Goal: Task Accomplishment & Management: Manage account settings

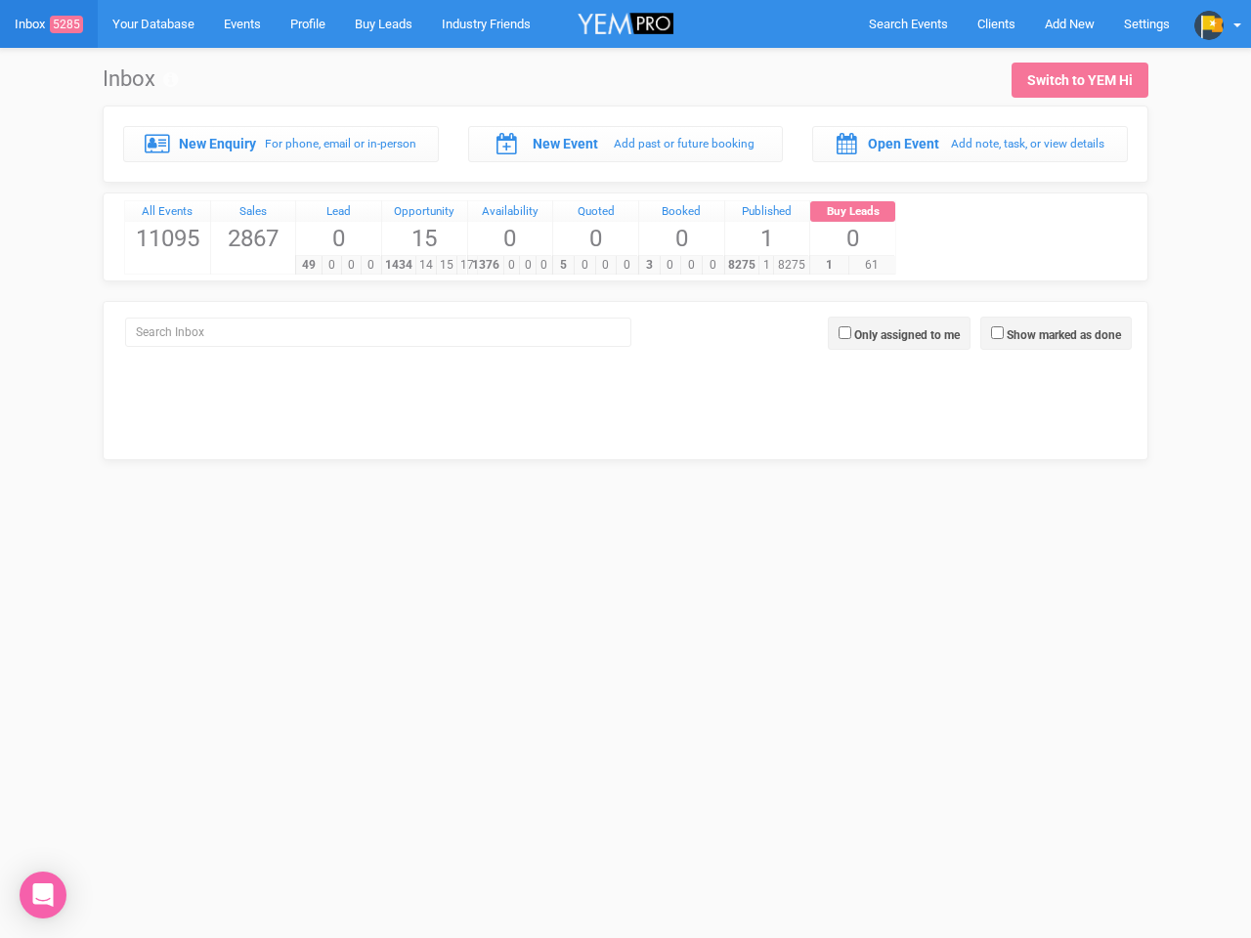
click at [625, 255] on div "5 0 0 0" at bounding box center [594, 265] width 85 height 20
click at [908, 23] on span "Search Events" at bounding box center [908, 24] width 79 height 15
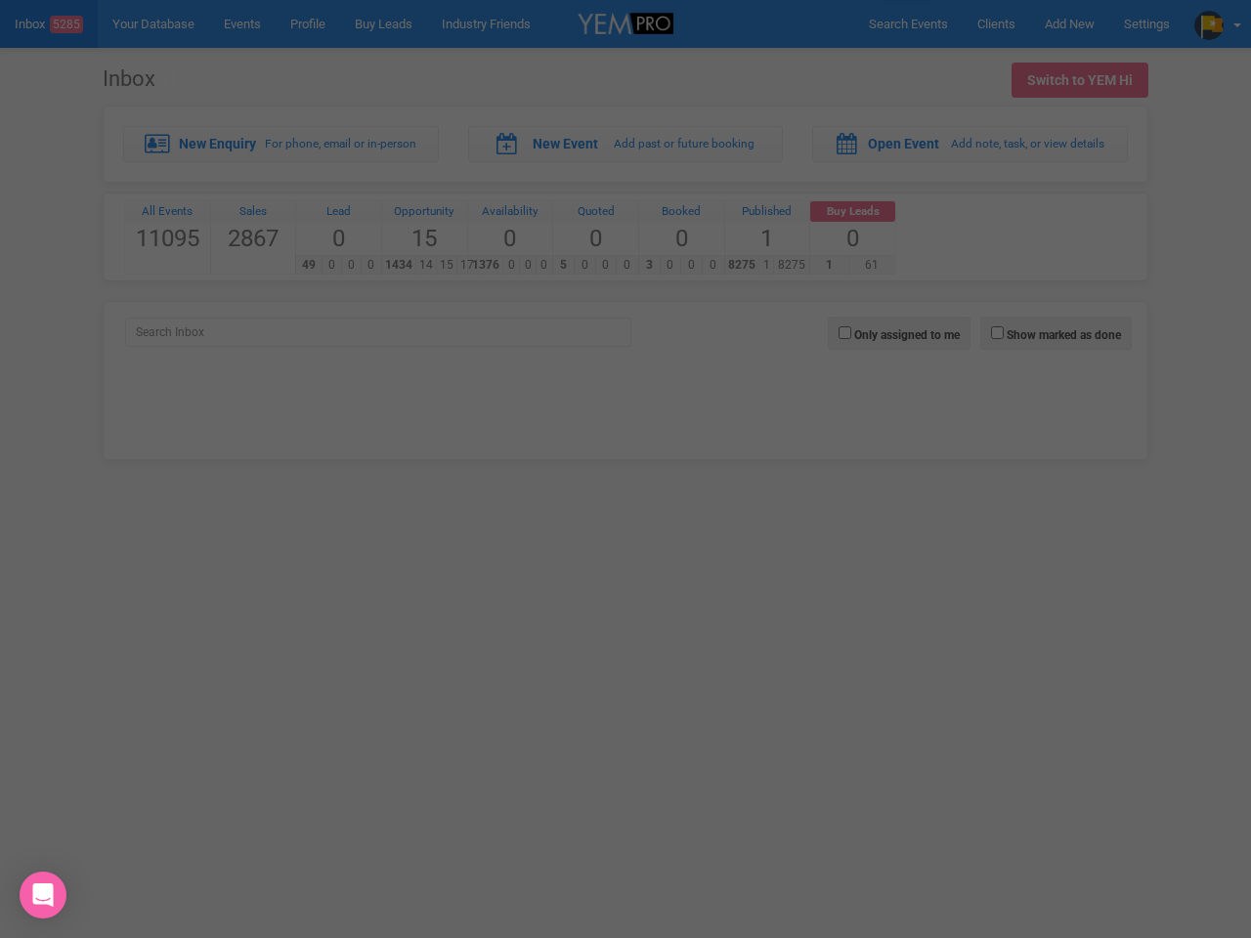
click at [0, 0] on div "Loading..." at bounding box center [0, 0] width 0 height 0
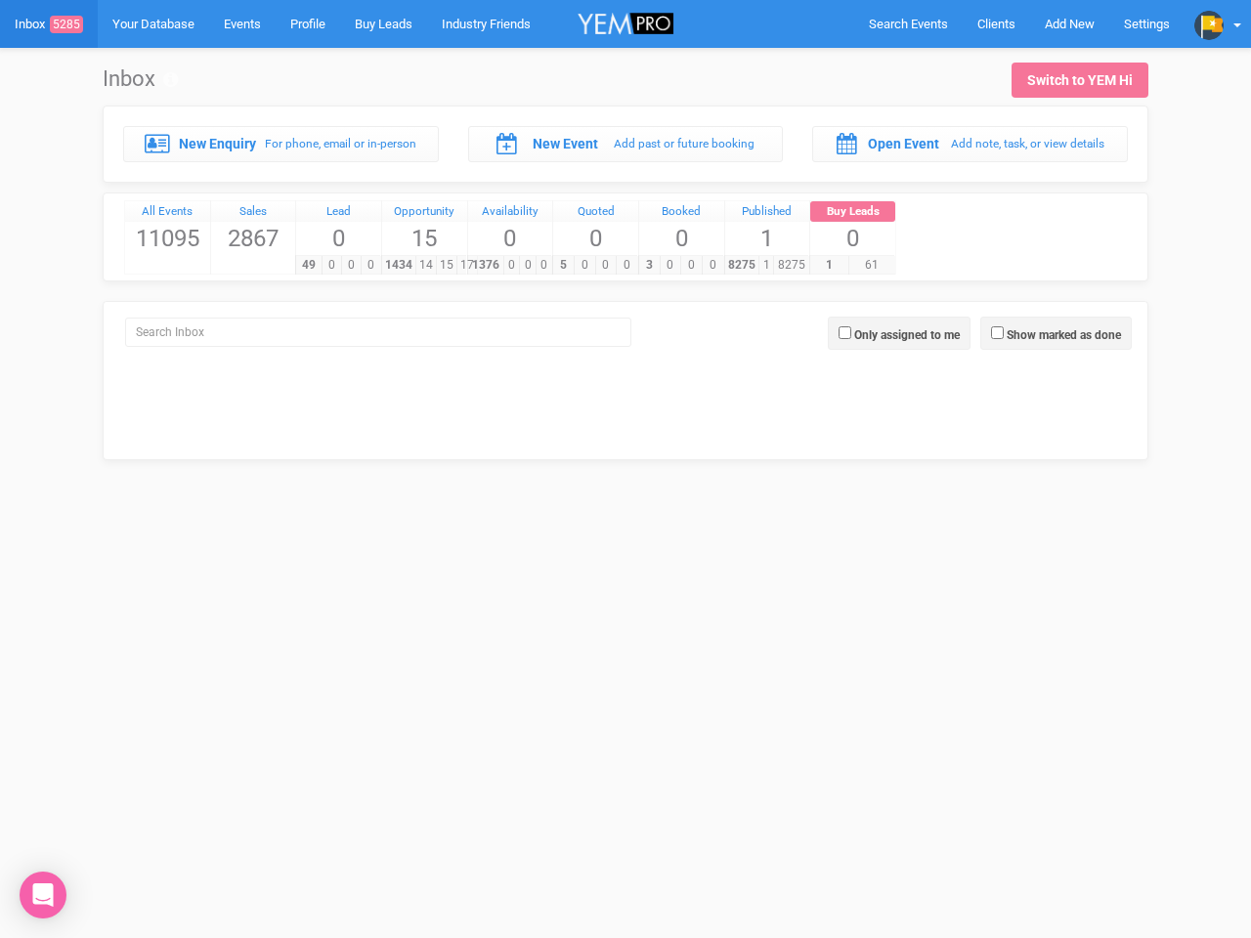
click at [1055, 333] on label "Show marked as done" at bounding box center [1063, 335] width 114 height 18
click at [1003, 333] on input "Show marked as done" at bounding box center [997, 332] width 13 height 13
checkbox input "true"
click at [899, 333] on label "Only assigned to me" at bounding box center [907, 335] width 106 height 18
click at [851, 333] on input "Only assigned to me" at bounding box center [844, 332] width 13 height 13
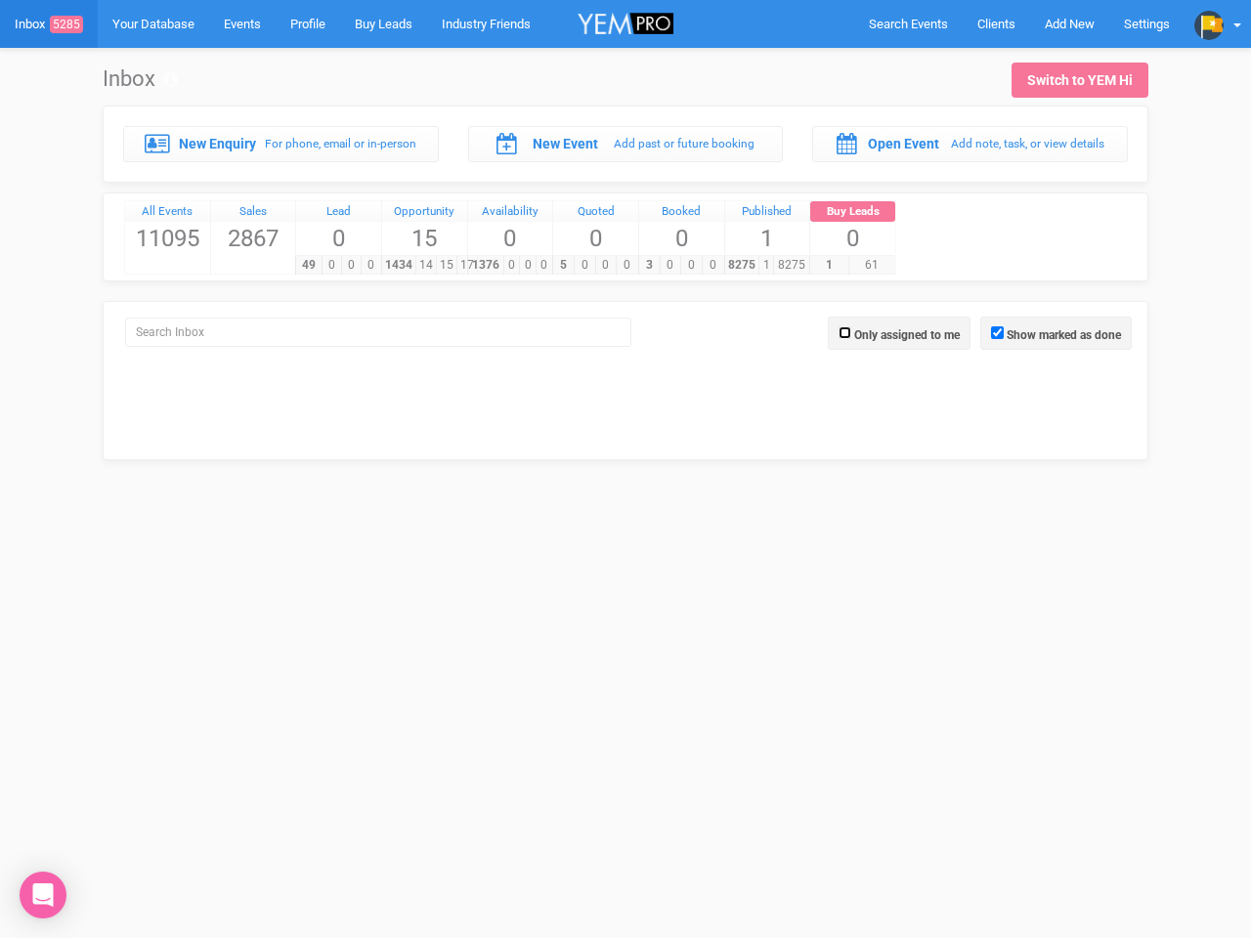
checkbox input "true"
click at [43, 895] on icon "Open Intercom Messenger" at bounding box center [43, 894] width 21 height 23
